Goal: Task Accomplishment & Management: Manage account settings

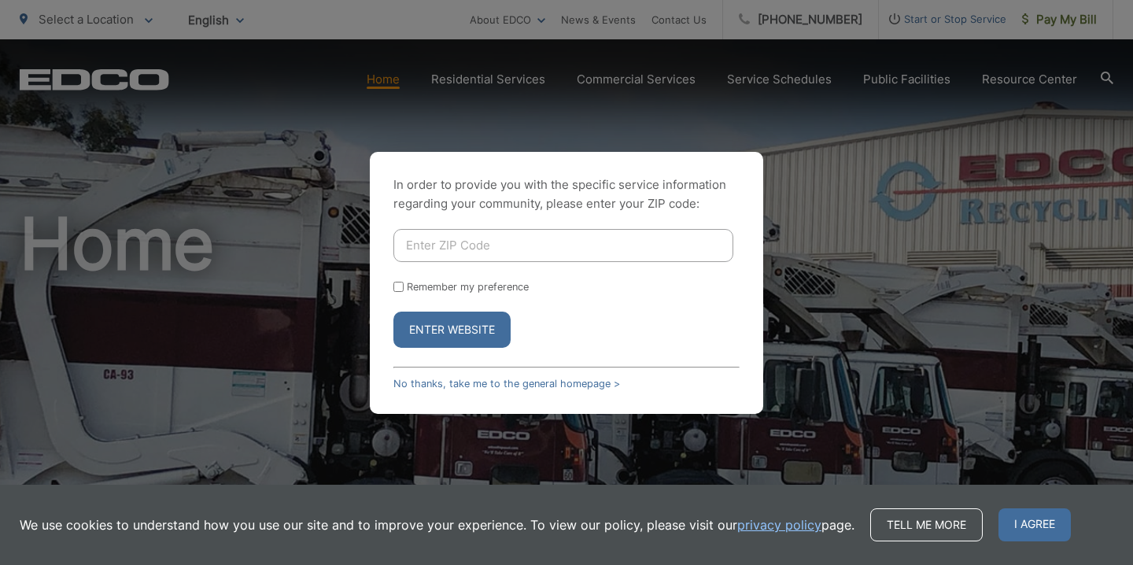
click at [493, 255] on input "Enter ZIP Code" at bounding box center [564, 245] width 340 height 33
type input "92024"
click at [401, 287] on input "Remember my preference" at bounding box center [399, 287] width 10 height 10
checkbox input "true"
click at [425, 334] on button "Enter Website" at bounding box center [452, 330] width 117 height 36
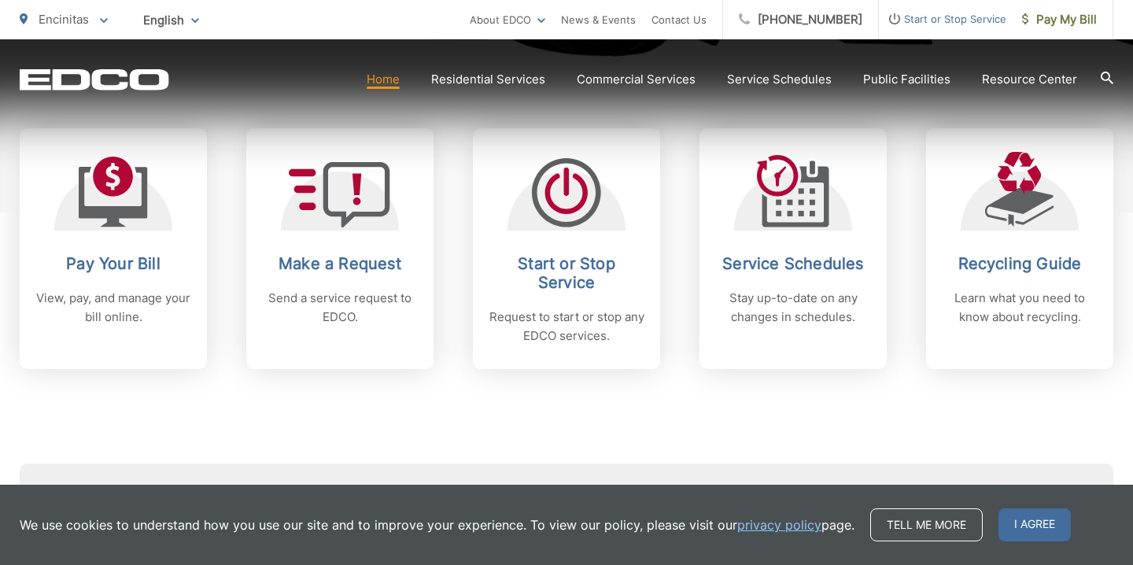
scroll to position [657, 0]
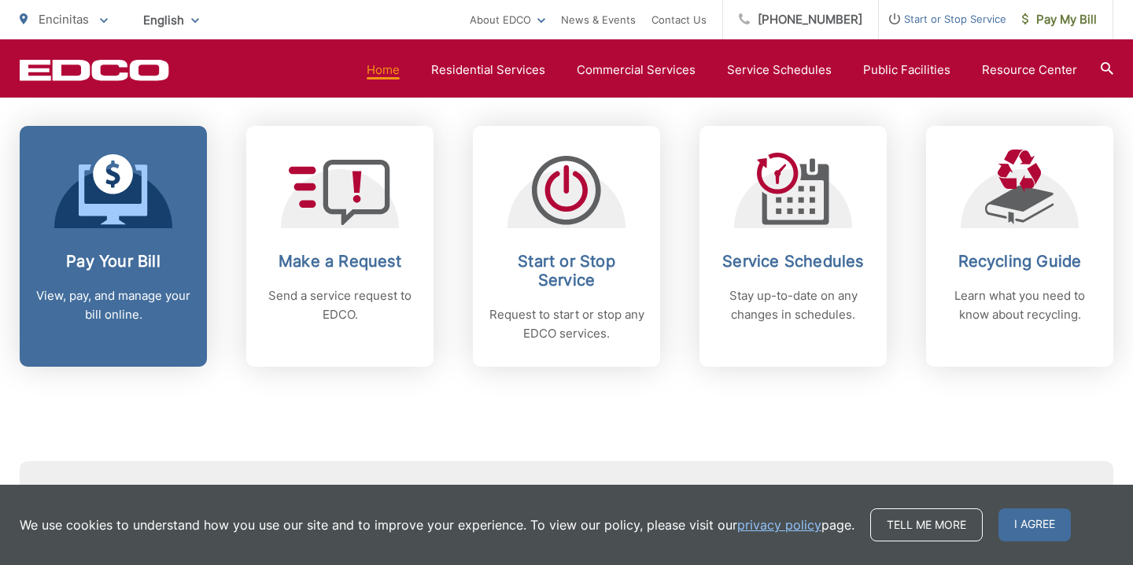
click at [127, 295] on p "View, pay, and manage your bill online." at bounding box center [113, 305] width 156 height 38
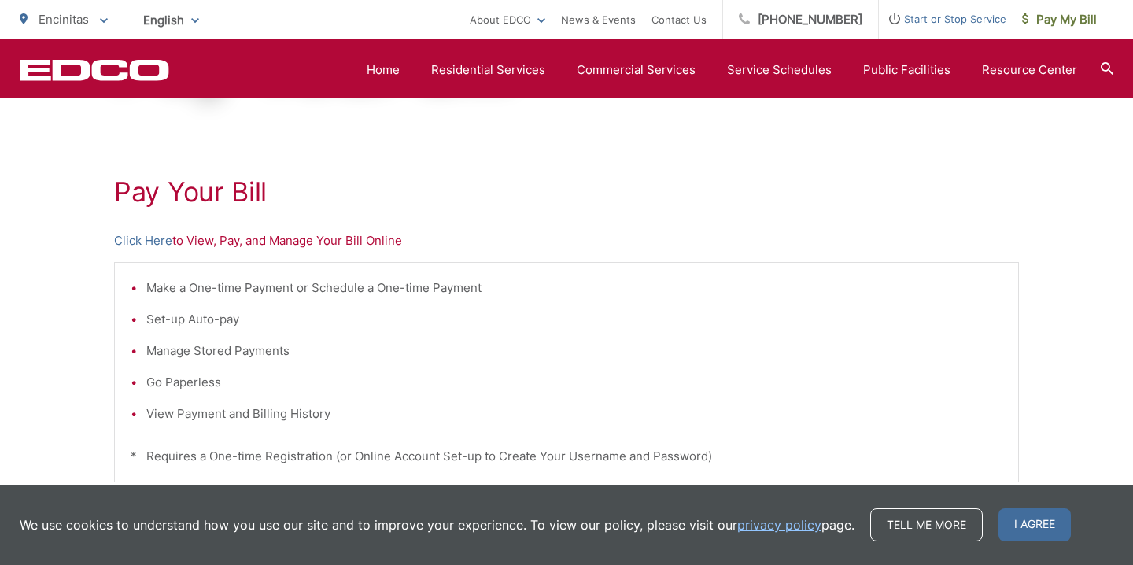
scroll to position [232, 0]
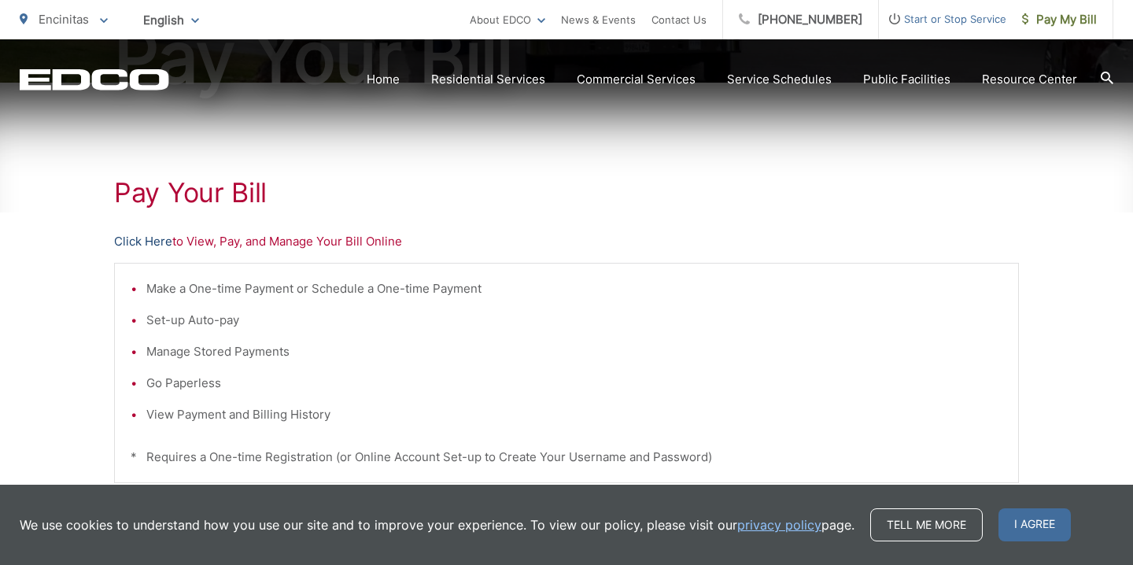
click at [155, 240] on link "Click Here" at bounding box center [143, 241] width 58 height 19
